Goal: Register for event/course

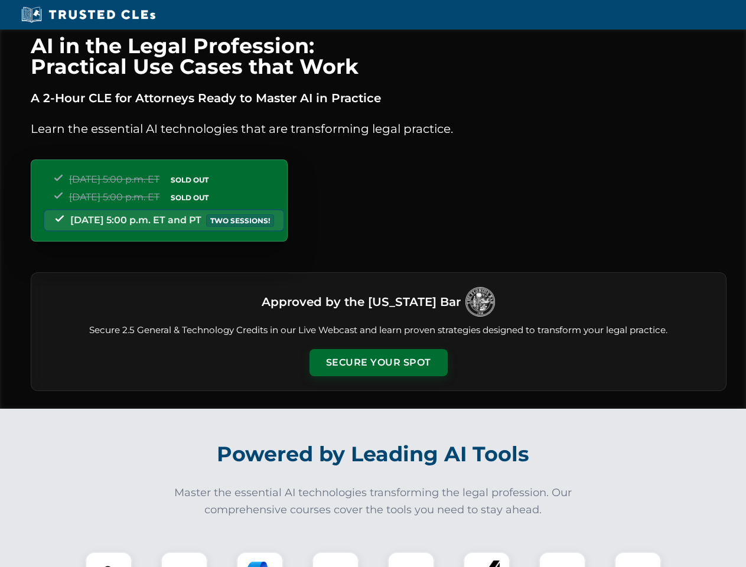
click at [378, 363] on button "Secure Your Spot" at bounding box center [379, 362] width 138 height 27
click at [109, 560] on img at bounding box center [109, 575] width 34 height 34
